Goal: Obtain resource: Obtain resource

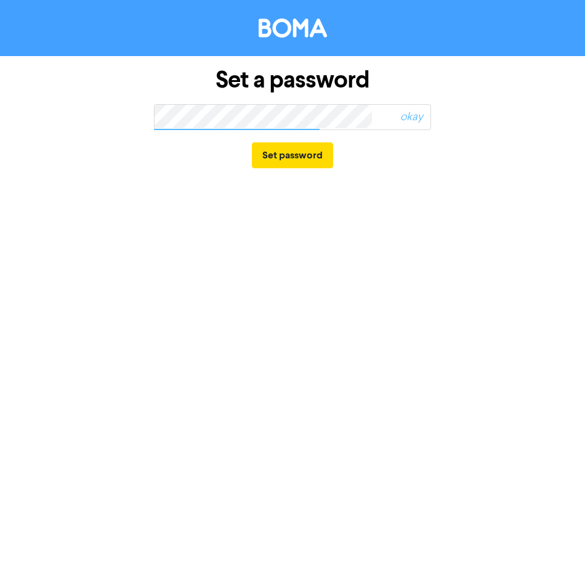
click at [367, 111] on span "okay" at bounding box center [389, 117] width 83 height 28
click at [151, 116] on div "Set a password okay Set password" at bounding box center [293, 118] width 296 height 124
click at [399, 118] on span "okay" at bounding box center [389, 117] width 83 height 28
click at [403, 118] on span "okay" at bounding box center [389, 117] width 83 height 28
click at [119, 118] on div "Set a password okay Set password" at bounding box center [293, 118] width 444 height 124
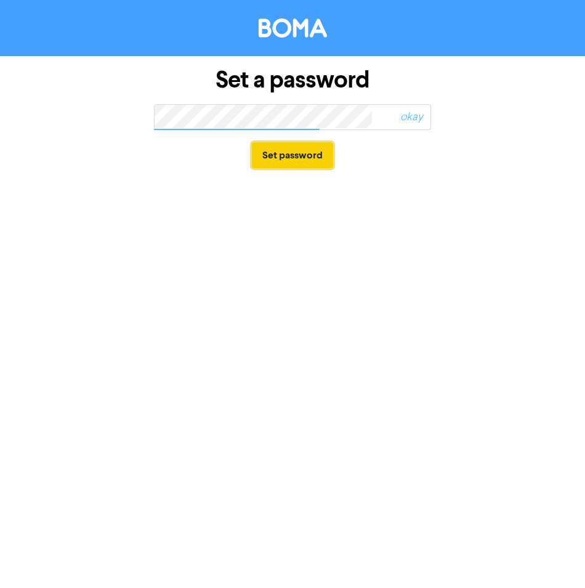
click at [288, 153] on button "Set password" at bounding box center [292, 155] width 81 height 26
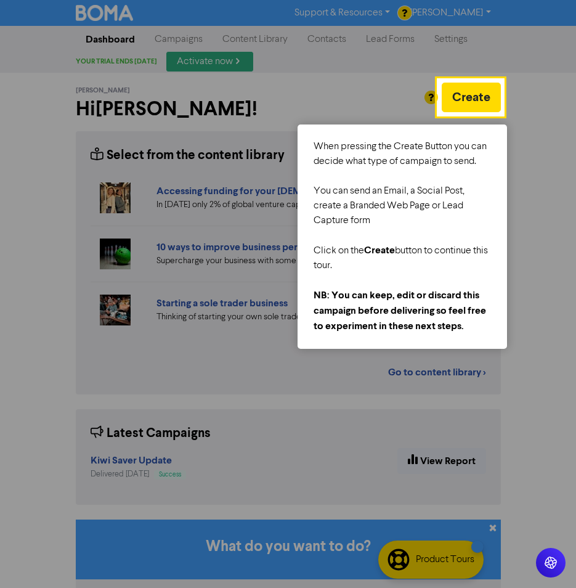
click at [538, 210] on div at bounding box center [540, 439] width 73 height 879
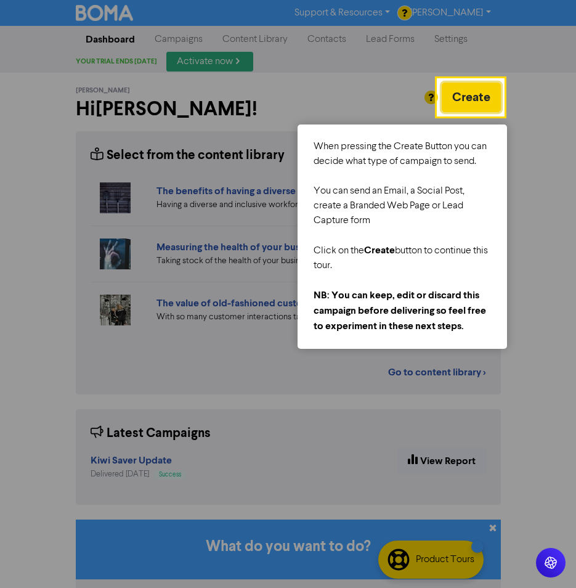
click at [476, 94] on button "Create" at bounding box center [471, 98] width 59 height 30
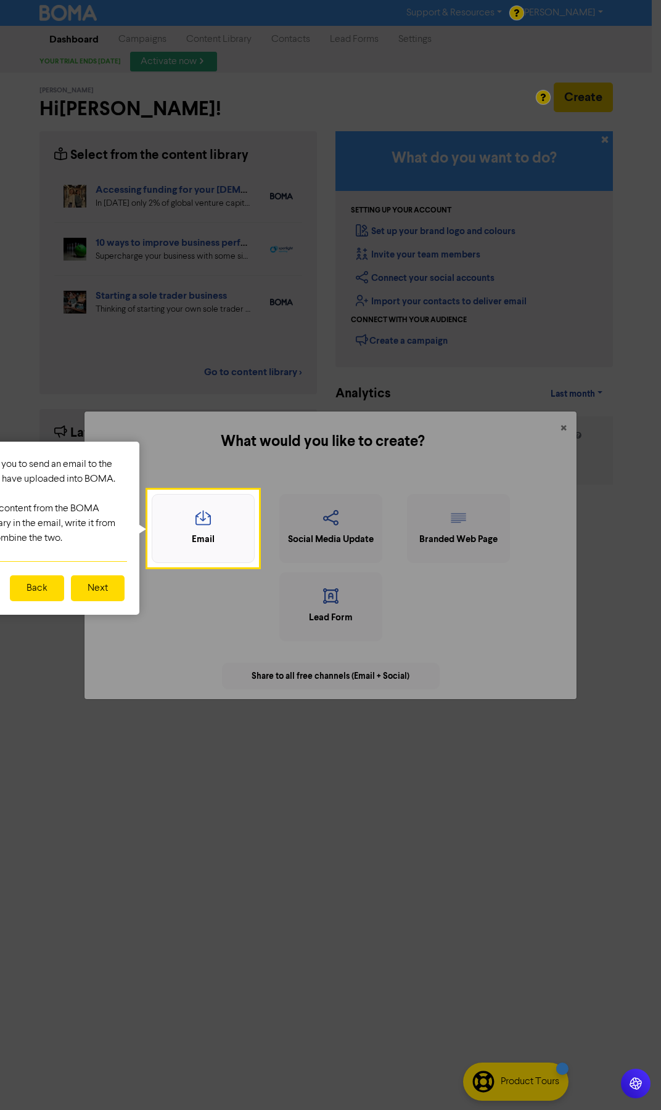
click at [232, 532] on icon "button" at bounding box center [202, 521] width 89 height 23
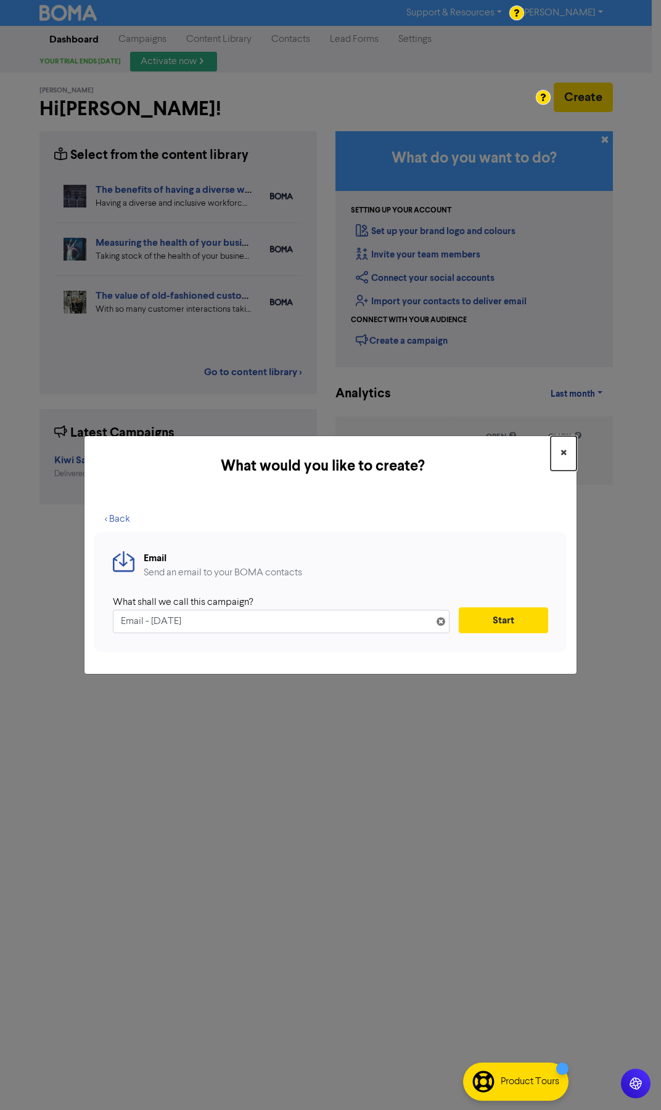
click at [564, 448] on span "×" at bounding box center [563, 453] width 6 height 18
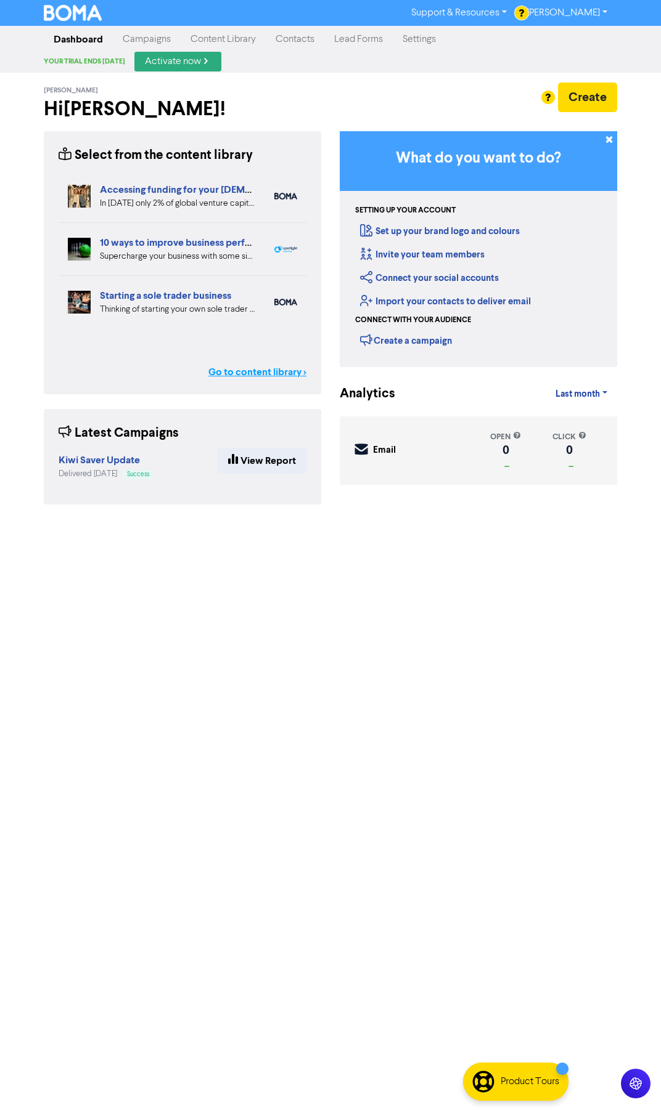
click at [229, 373] on link "Go to content library >" at bounding box center [257, 372] width 98 height 15
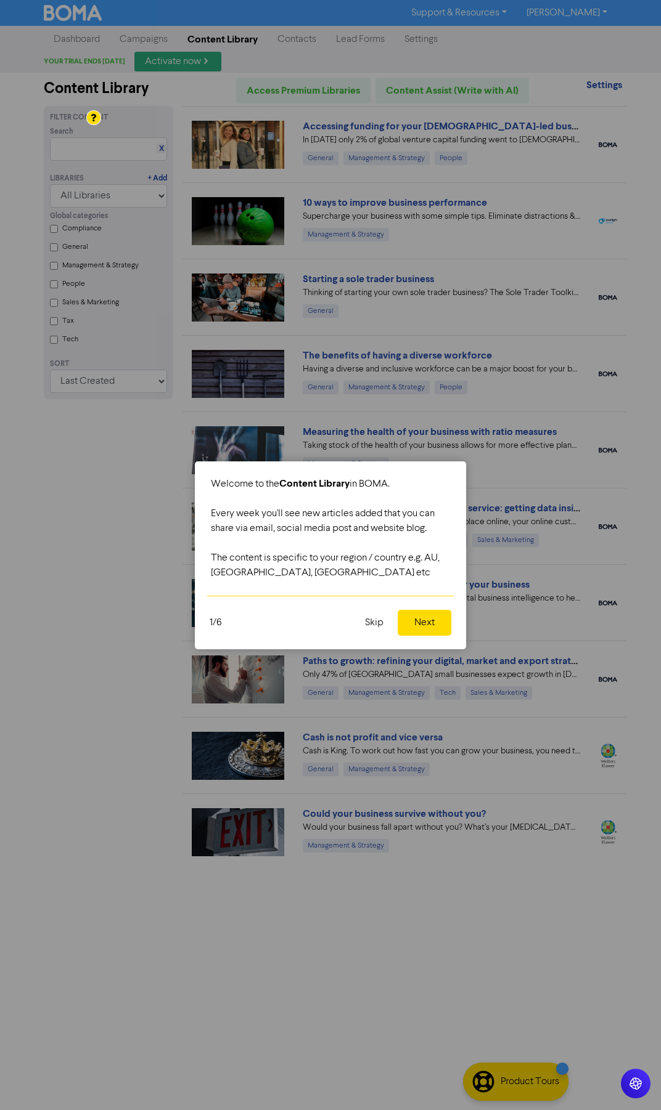
click at [76, 146] on div at bounding box center [330, 555] width 661 height 1110
click at [370, 587] on button "Skip" at bounding box center [373, 623] width 33 height 26
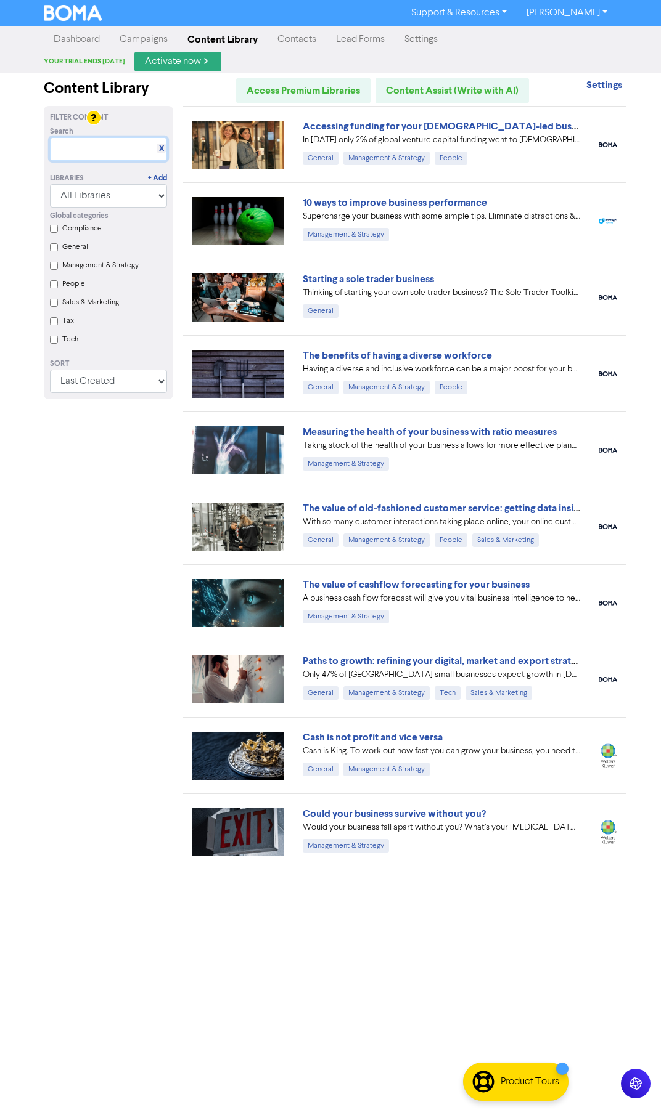
click at [86, 148] on input "text" at bounding box center [108, 148] width 117 height 23
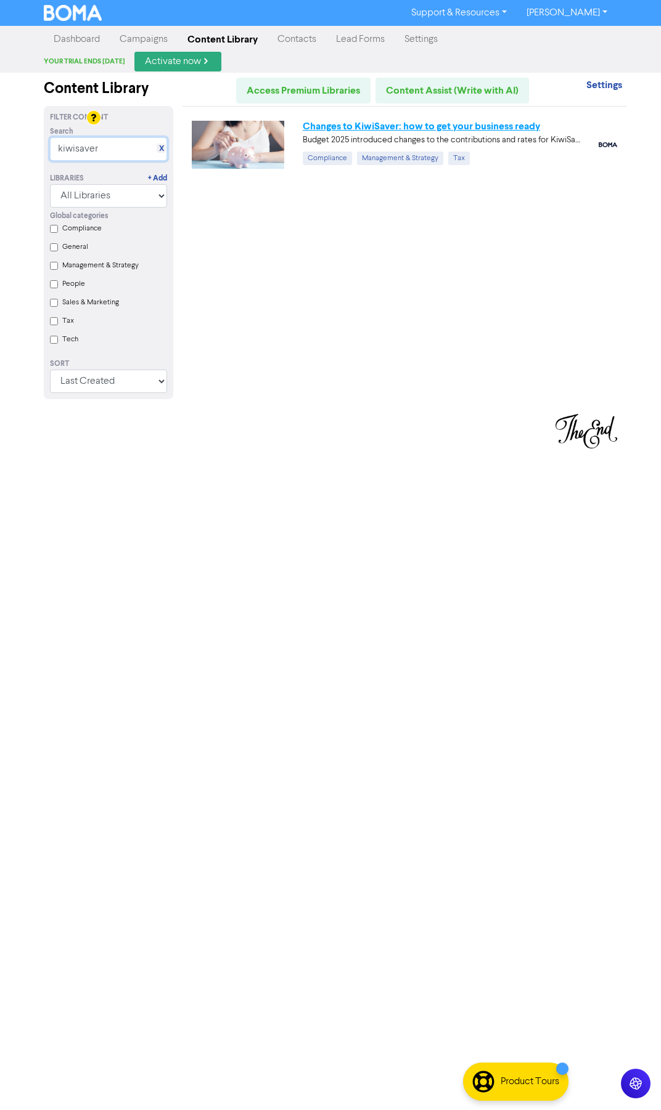
type input "kiwisaver"
click at [330, 130] on link "Changes to KiwiSaver: how to get your business ready" at bounding box center [421, 126] width 237 height 12
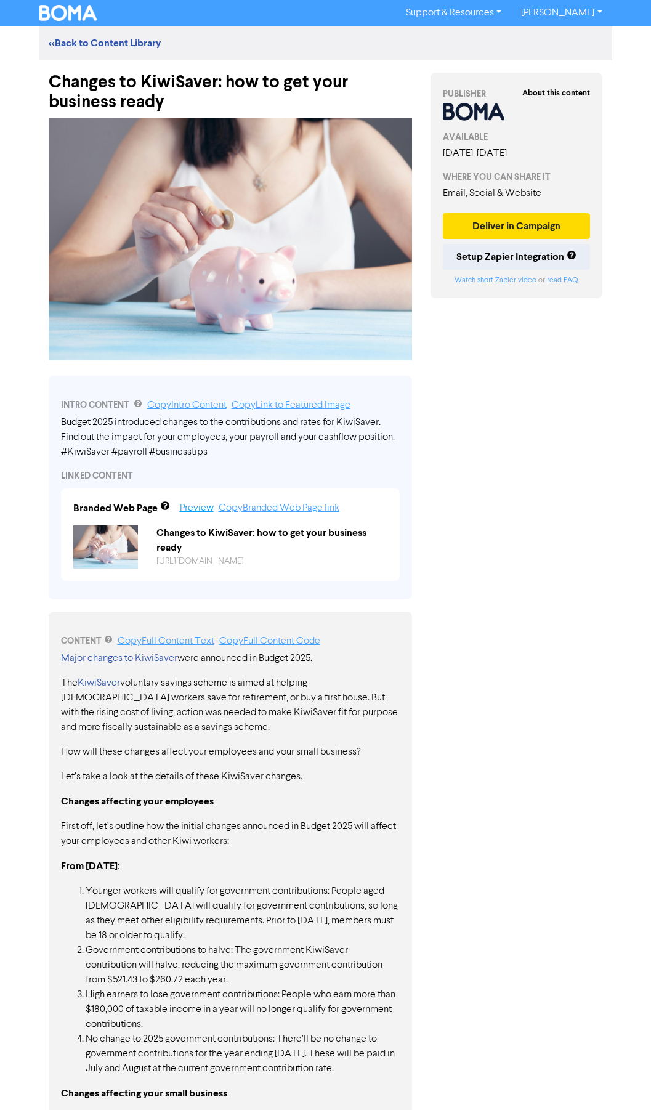
click at [198, 510] on link "Preview" at bounding box center [197, 508] width 34 height 10
drag, startPoint x: 210, startPoint y: 187, endPoint x: 173, endPoint y: 646, distance: 460.5
click at [173, 587] on link "Copy Full Content Text" at bounding box center [166, 642] width 97 height 10
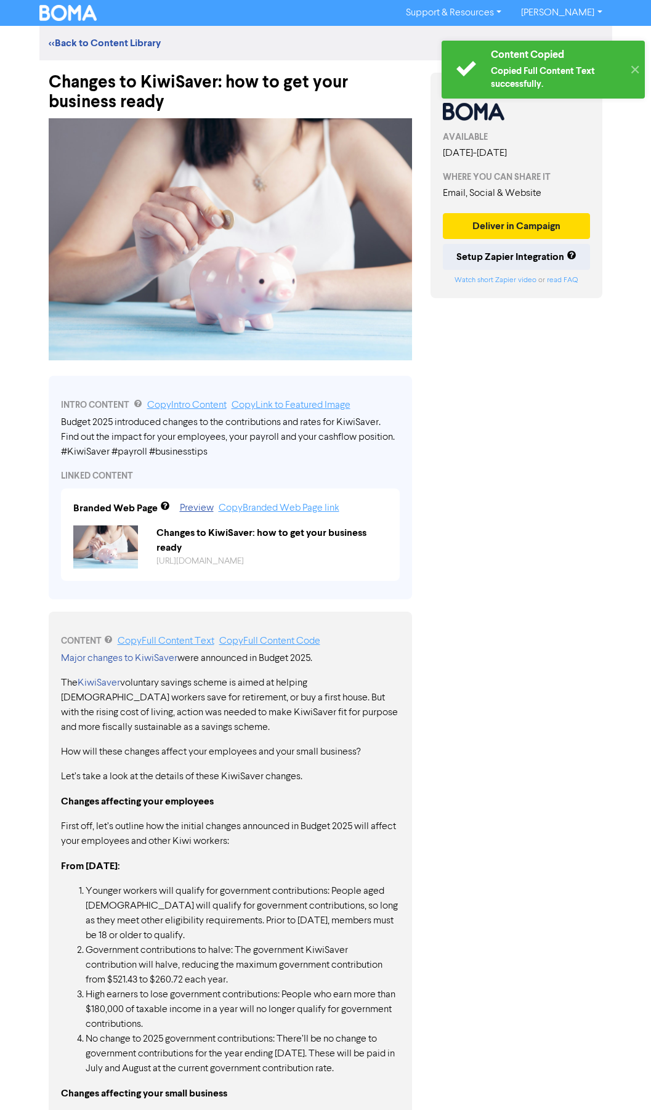
click at [512, 49] on div "Content Copied" at bounding box center [557, 55] width 132 height 13
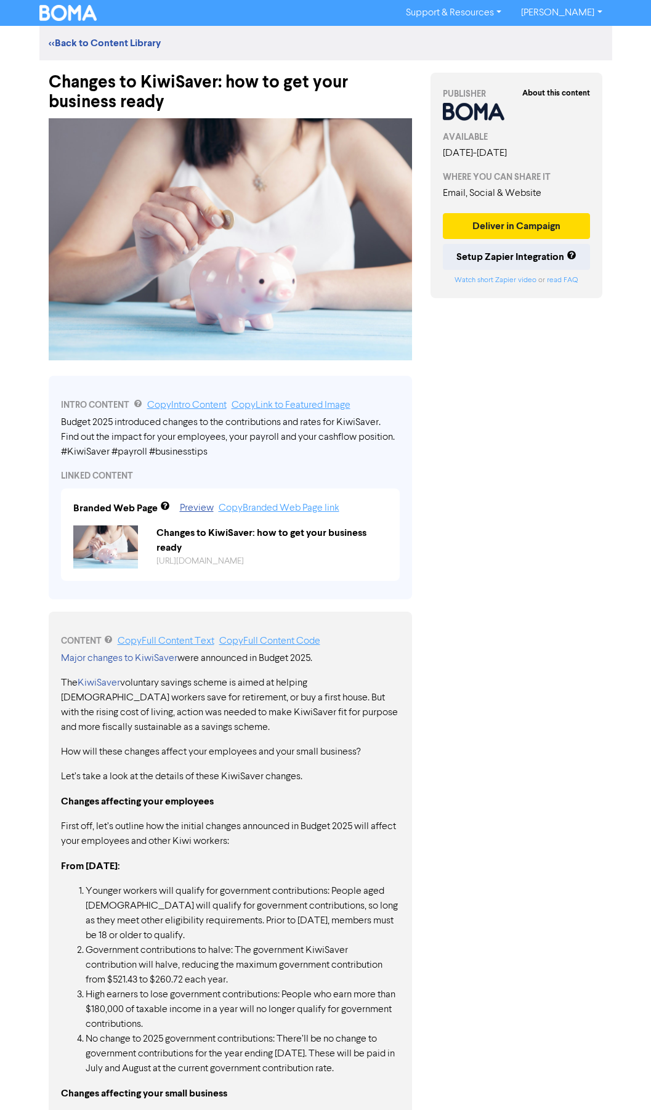
click at [330, 261] on img at bounding box center [231, 239] width 364 height 242
click at [50, 44] on link "<< Back to Content Library" at bounding box center [105, 43] width 112 height 12
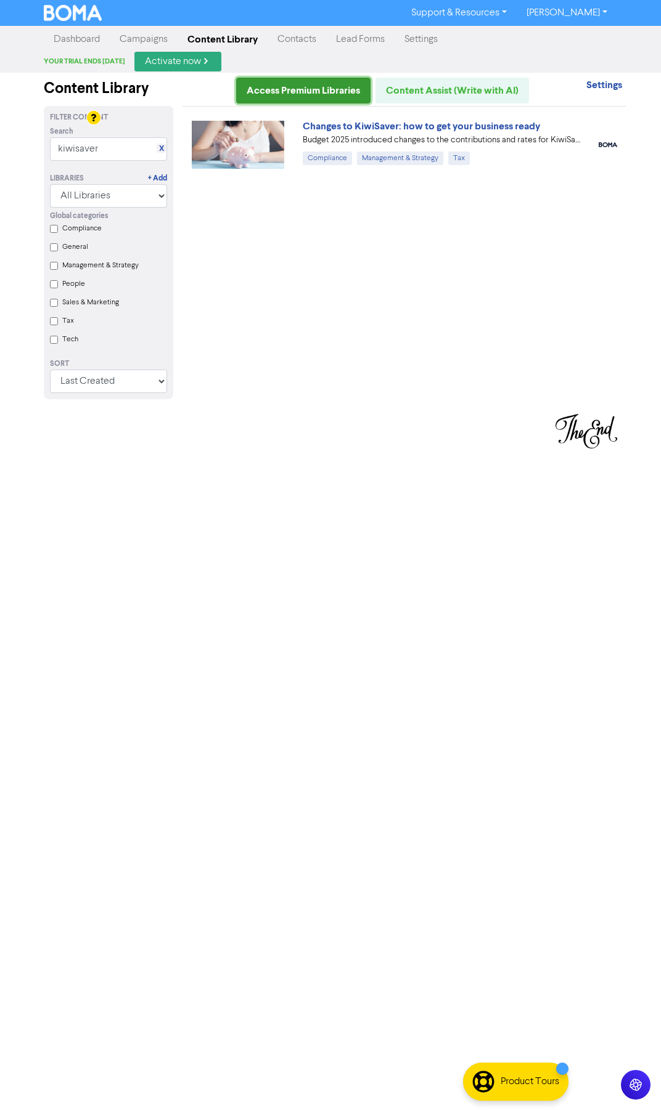
click at [264, 92] on link "Access Premium Libraries" at bounding box center [303, 91] width 134 height 26
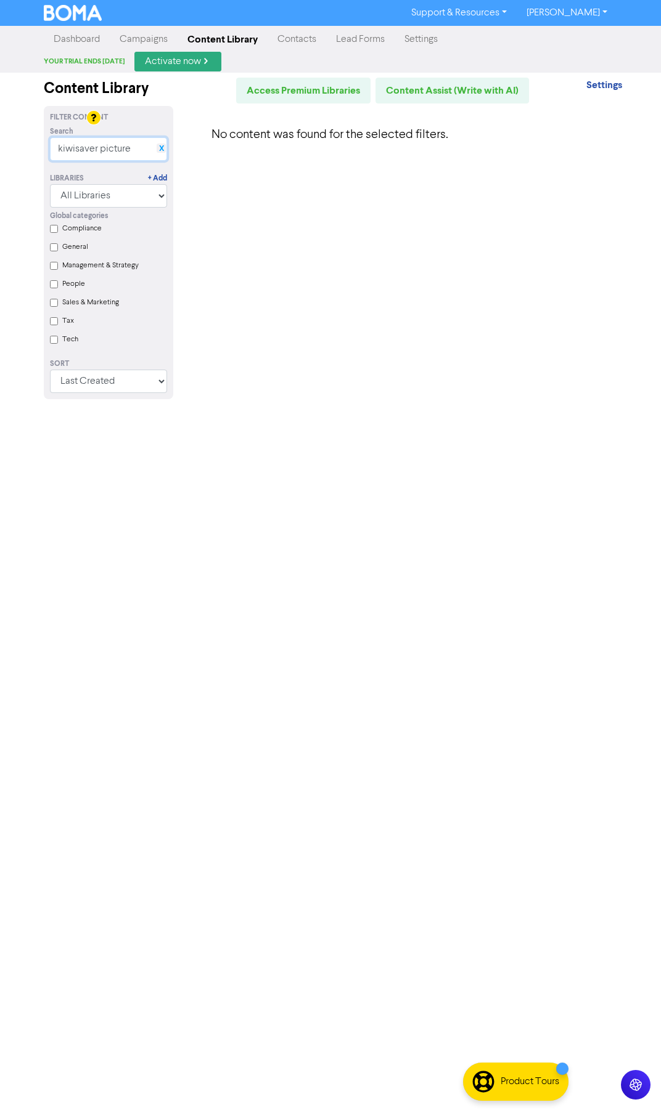
type input "kiwisaver picture"
click at [159, 147] on link "X" at bounding box center [161, 148] width 5 height 9
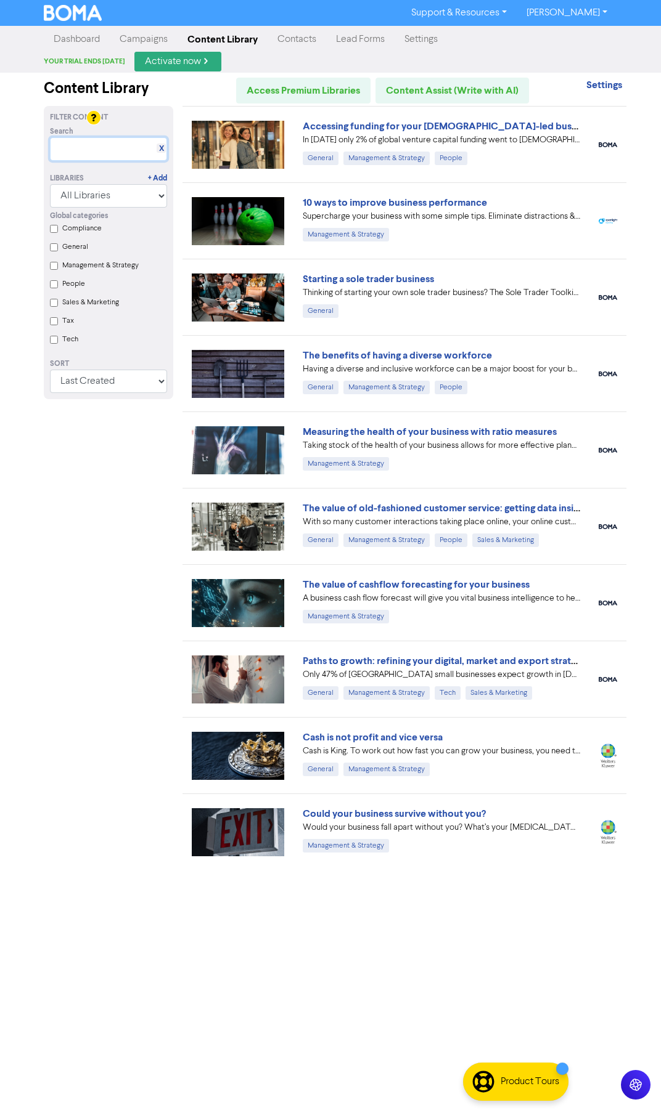
drag, startPoint x: 243, startPoint y: 146, endPoint x: 93, endPoint y: 150, distance: 150.4
click at [93, 150] on input "text" at bounding box center [108, 148] width 117 height 23
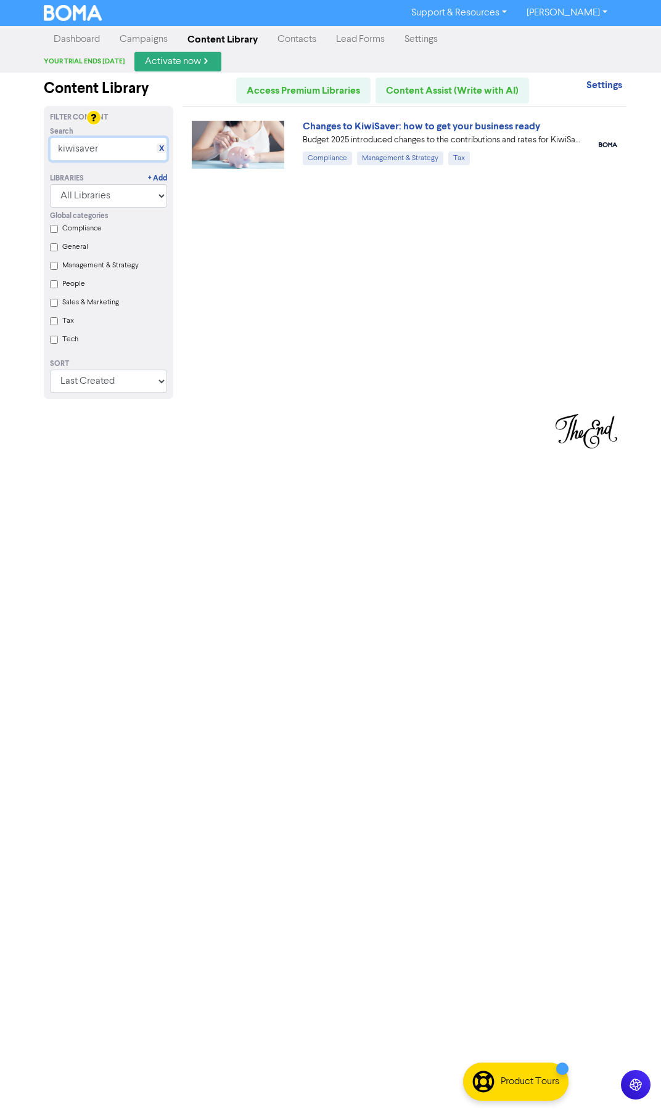
type input "kiwisaver"
drag, startPoint x: 219, startPoint y: 149, endPoint x: 240, endPoint y: 131, distance: 27.9
click at [240, 131] on img at bounding box center [238, 145] width 92 height 49
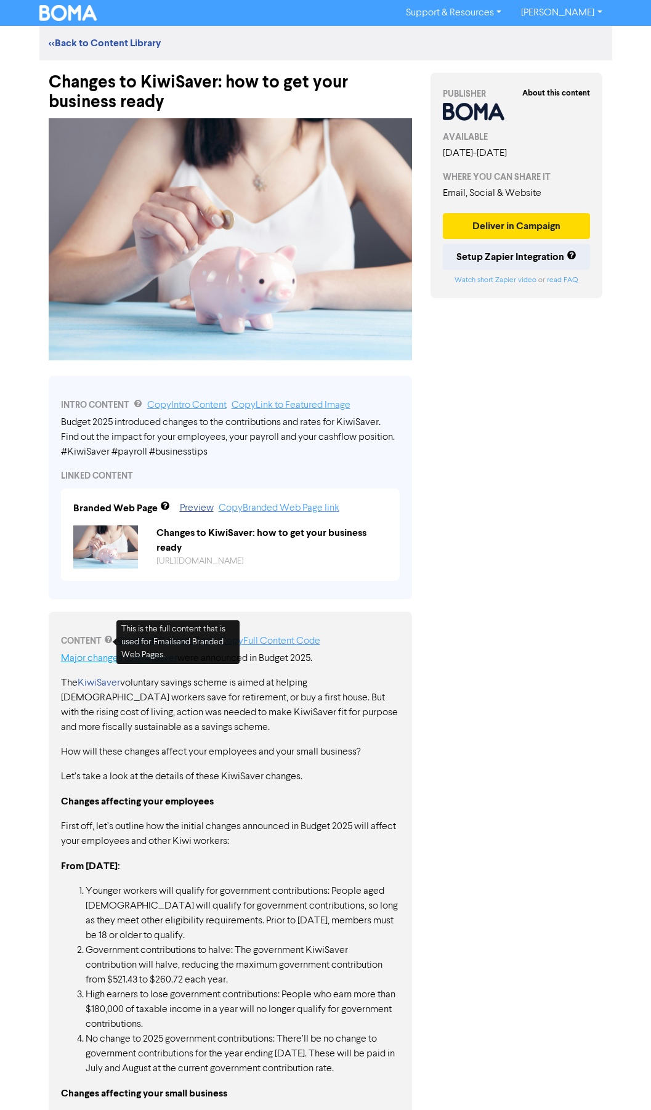
click at [102, 587] on link "Major changes to KiwiSaver" at bounding box center [119, 659] width 116 height 10
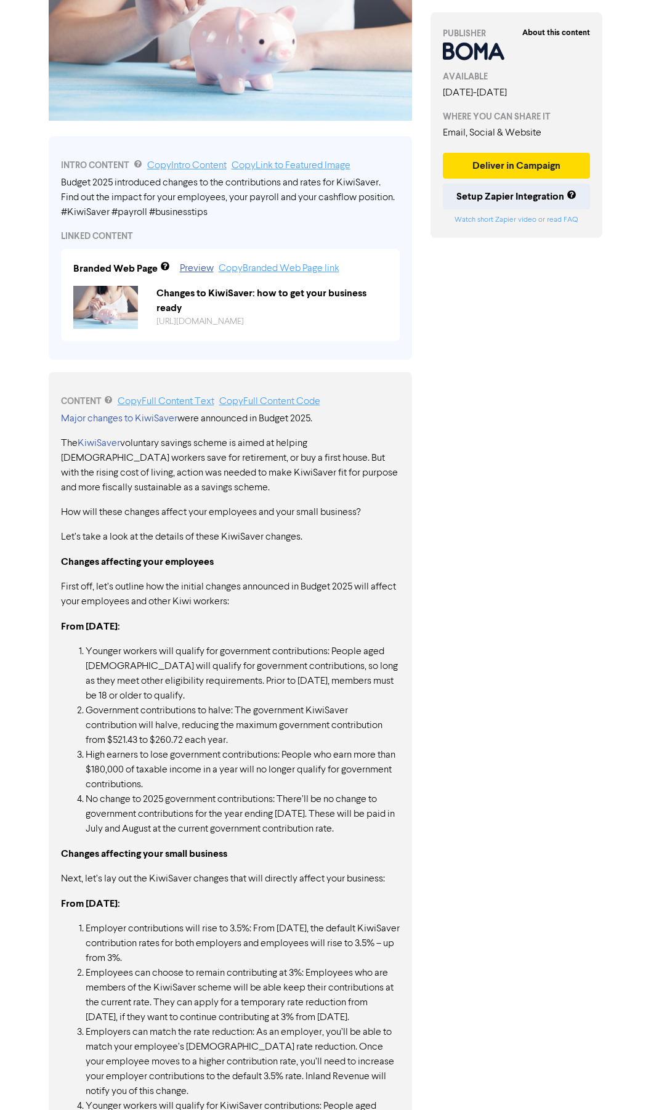
scroll to position [116, 0]
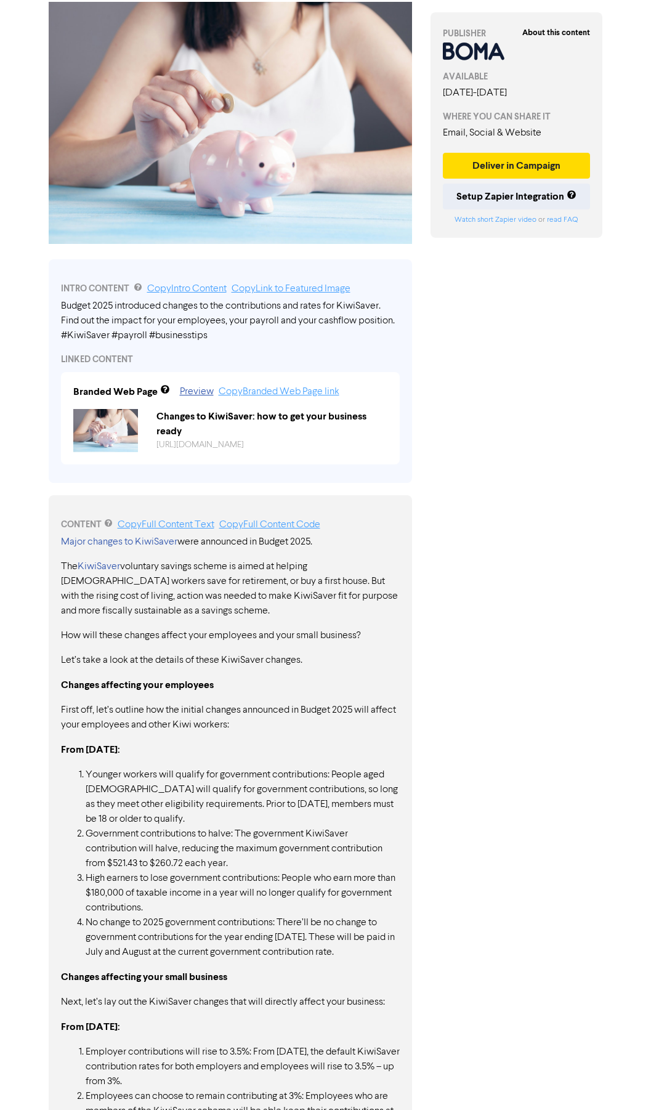
click at [69, 303] on div "Budget 2025 introduced changes to the contributions and rates for KiwiSaver. Fi…" at bounding box center [230, 321] width 339 height 44
drag, startPoint x: 62, startPoint y: 306, endPoint x: 108, endPoint y: 320, distance: 48.3
click at [108, 320] on div "Budget 2025 introduced changes to the contributions and rates for KiwiSaver. Fi…" at bounding box center [230, 321] width 339 height 44
click at [396, 319] on div "Budget 2025 introduced changes to the contributions and rates for KiwiSaver. Fi…" at bounding box center [230, 321] width 339 height 44
click at [394, 320] on div "Budget 2025 introduced changes to the contributions and rates for KiwiSaver. Fi…" at bounding box center [230, 321] width 339 height 44
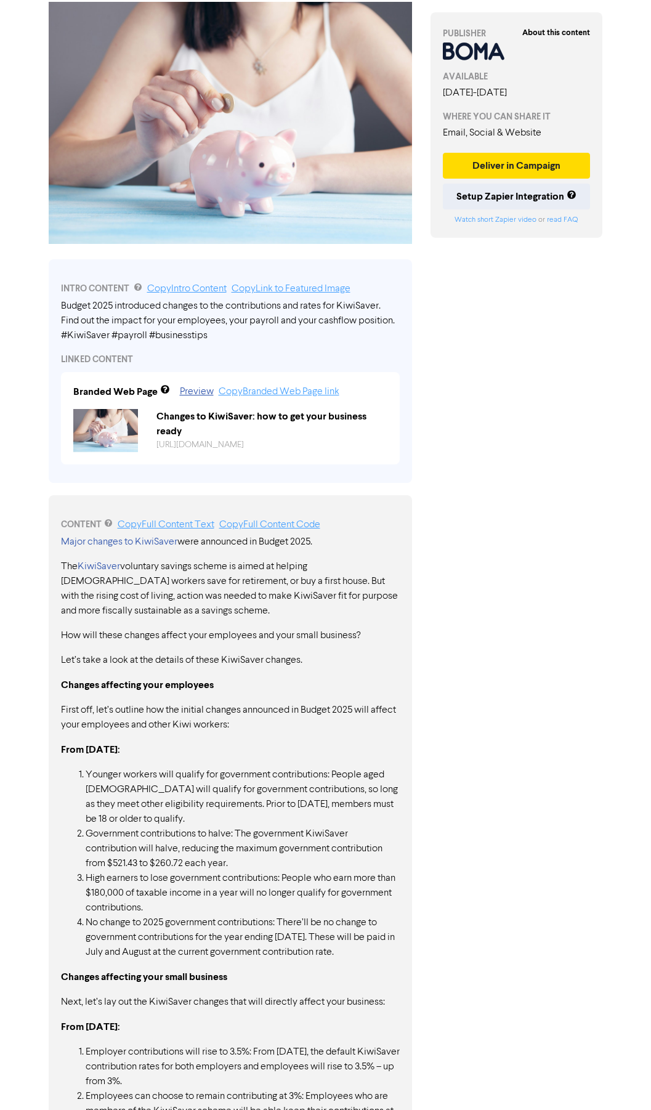
click at [394, 320] on div "Budget 2025 introduced changes to the contributions and rates for KiwiSaver. Fi…" at bounding box center [230, 321] width 339 height 44
click at [391, 322] on div "Budget 2025 introduced changes to the contributions and rates for KiwiSaver. Fi…" at bounding box center [230, 321] width 339 height 44
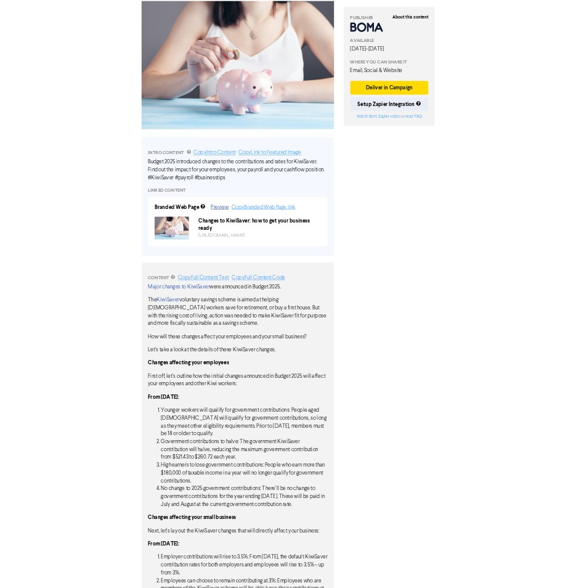
scroll to position [0, 0]
